Goal: Information Seeking & Learning: Find specific fact

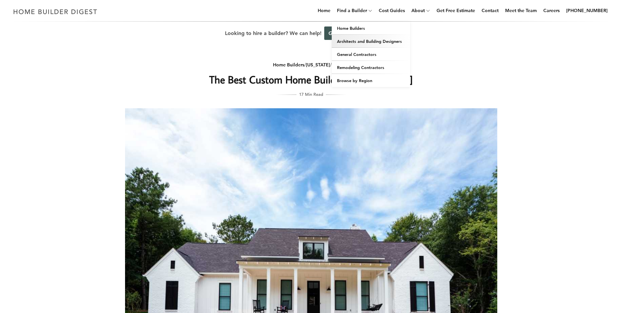
click at [366, 40] on link "Architects and Building Designers" at bounding box center [371, 41] width 78 height 13
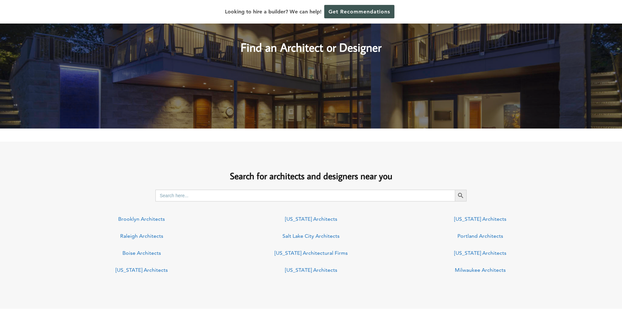
scroll to position [457, 0]
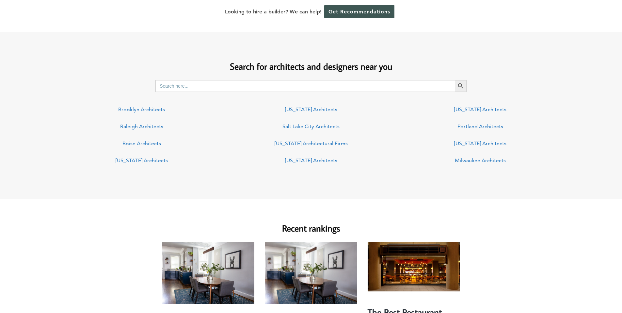
click at [328, 80] on input "Search for:" at bounding box center [305, 86] width 300 height 12
type input "[US_STATE]"
click at [455, 80] on button "Search Button" at bounding box center [461, 86] width 12 height 12
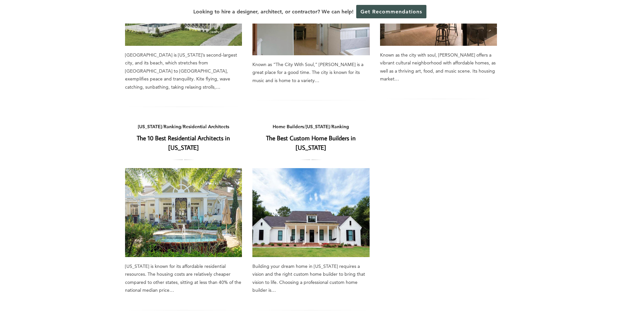
scroll to position [425, 0]
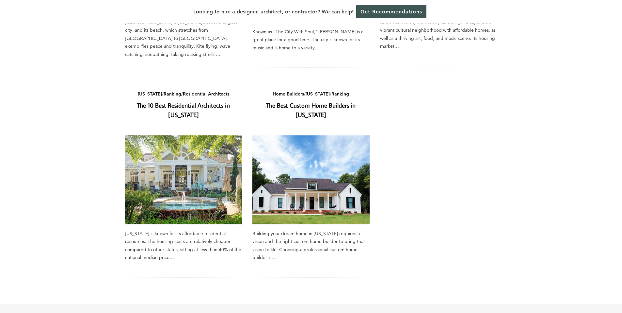
click at [314, 101] on link "The Best Custom Home Builders in [US_STATE]" at bounding box center [311, 110] width 90 height 18
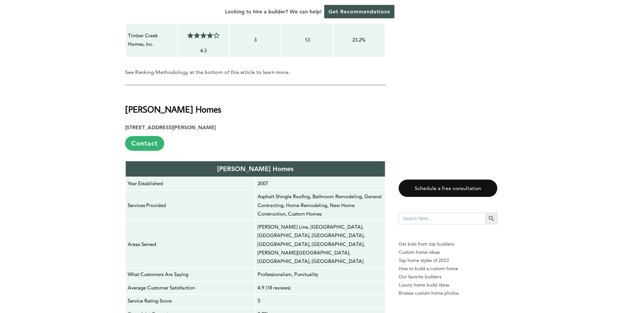
scroll to position [1045, 0]
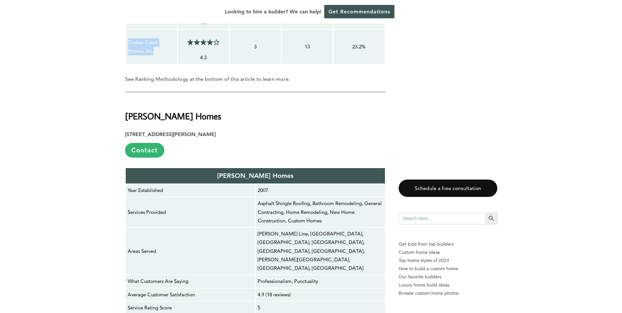
drag, startPoint x: 127, startPoint y: 40, endPoint x: 160, endPoint y: 53, distance: 34.9
click at [160, 53] on div "Timber Creek Homes, Inc." at bounding box center [152, 47] width 48 height 18
drag, startPoint x: 160, startPoint y: 53, endPoint x: 128, endPoint y: 47, distance: 32.5
copy p "Timber Creek Homes, Inc."
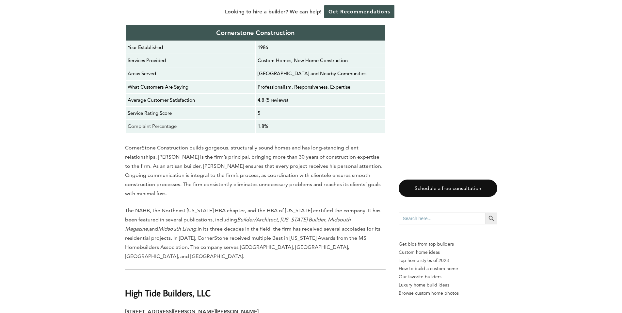
scroll to position [1862, 0]
